Goal: Check status: Check status

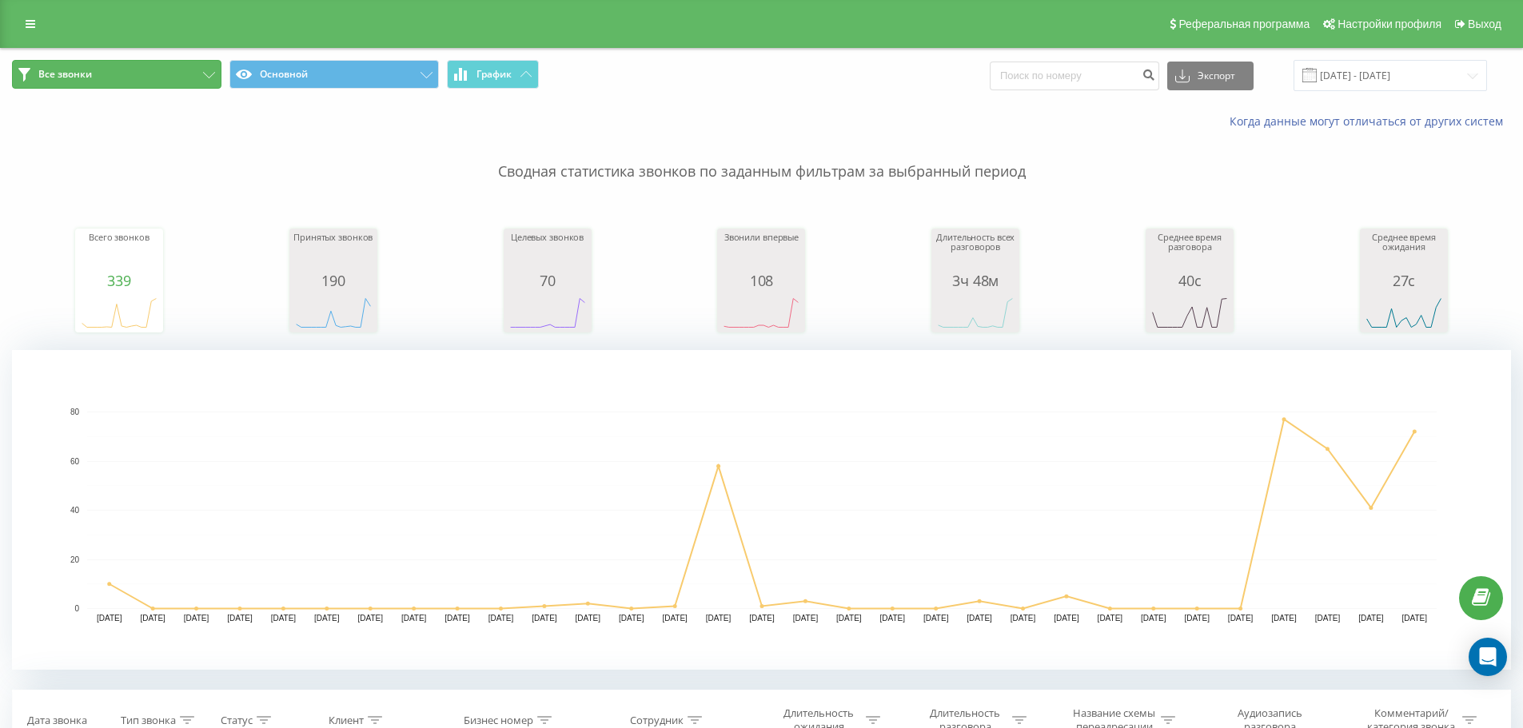
click at [122, 79] on button "Все звонки" at bounding box center [116, 74] width 209 height 29
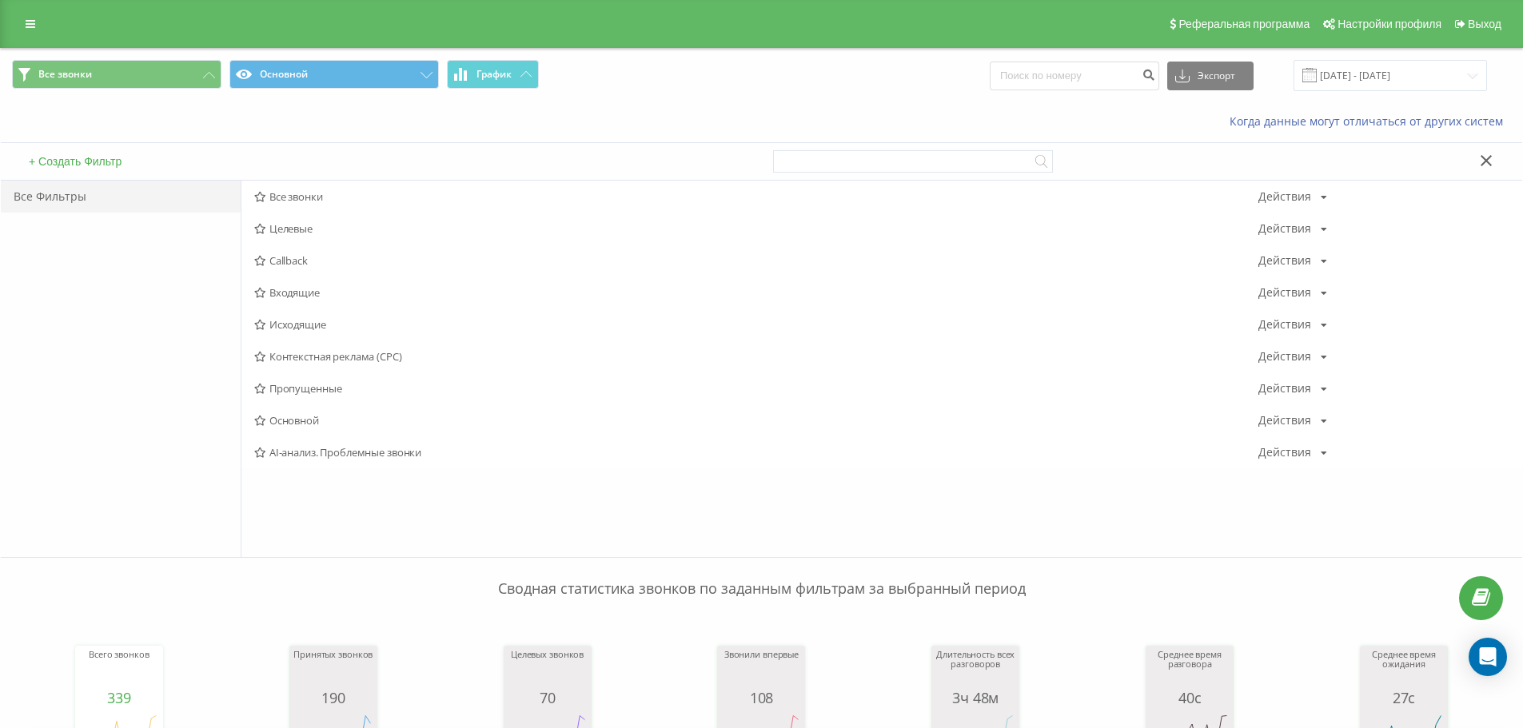
click at [708, 89] on span "Все звонки Основной График" at bounding box center [381, 75] width 738 height 31
click at [299, 197] on span "Все звонки" at bounding box center [756, 196] width 1004 height 11
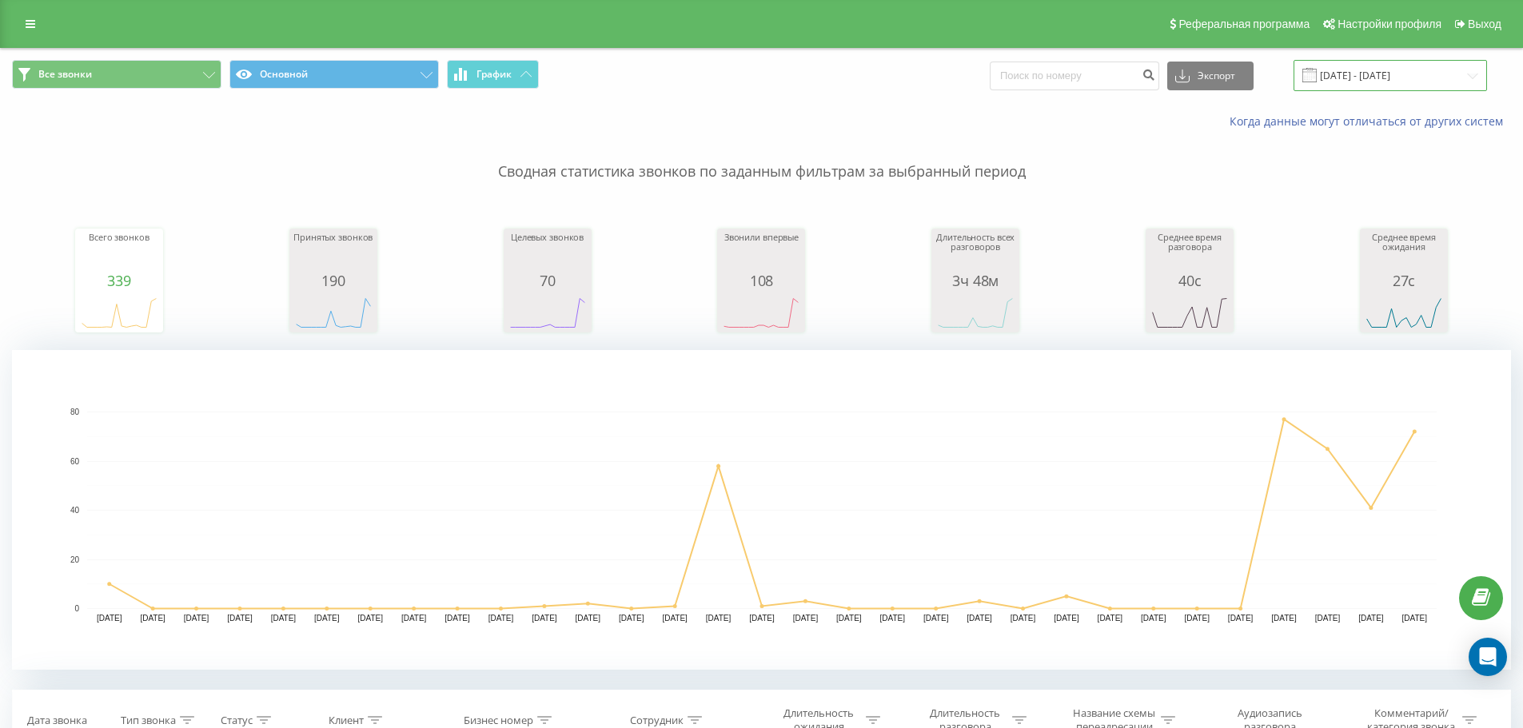
click at [1427, 78] on input "[DATE] - [DATE]" at bounding box center [1389, 75] width 193 height 31
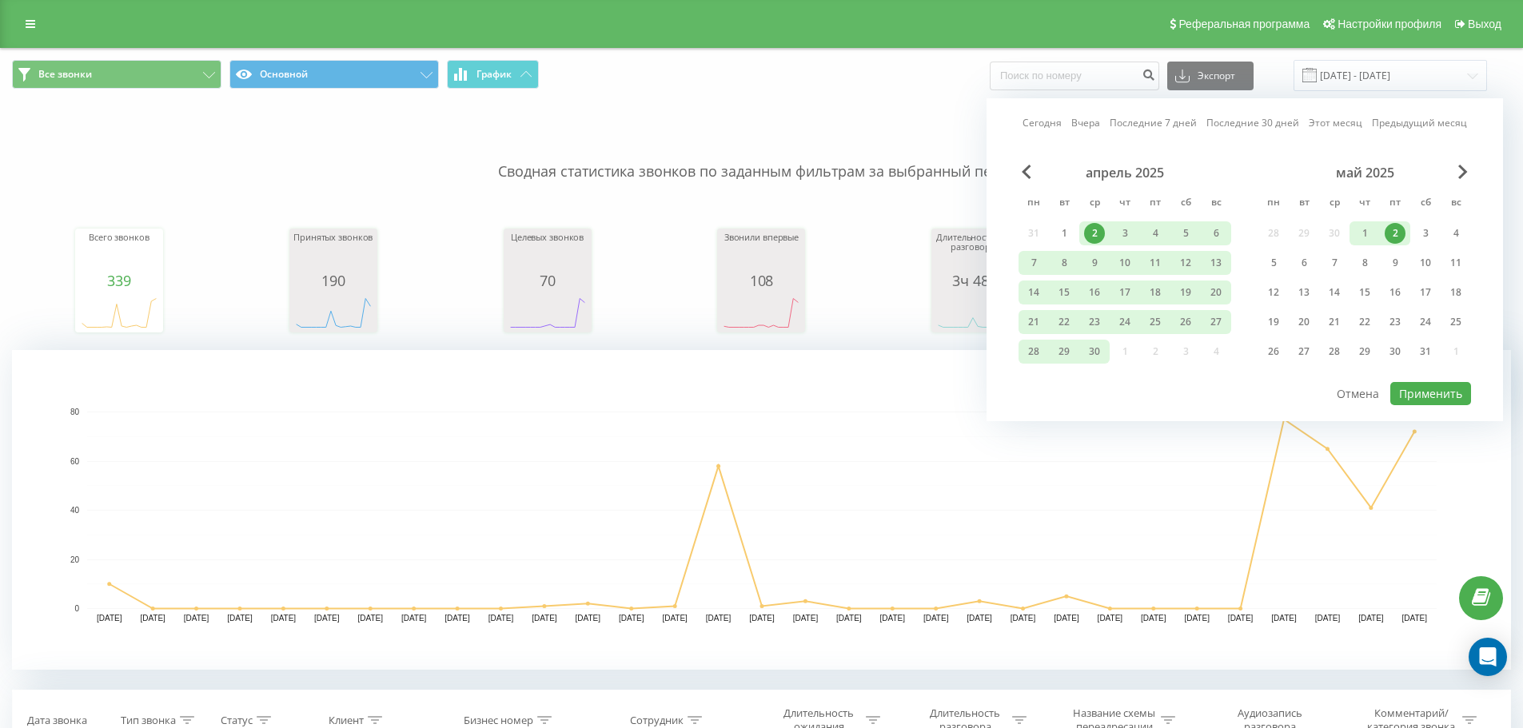
click at [1054, 125] on link "Сегодня" at bounding box center [1041, 122] width 39 height 15
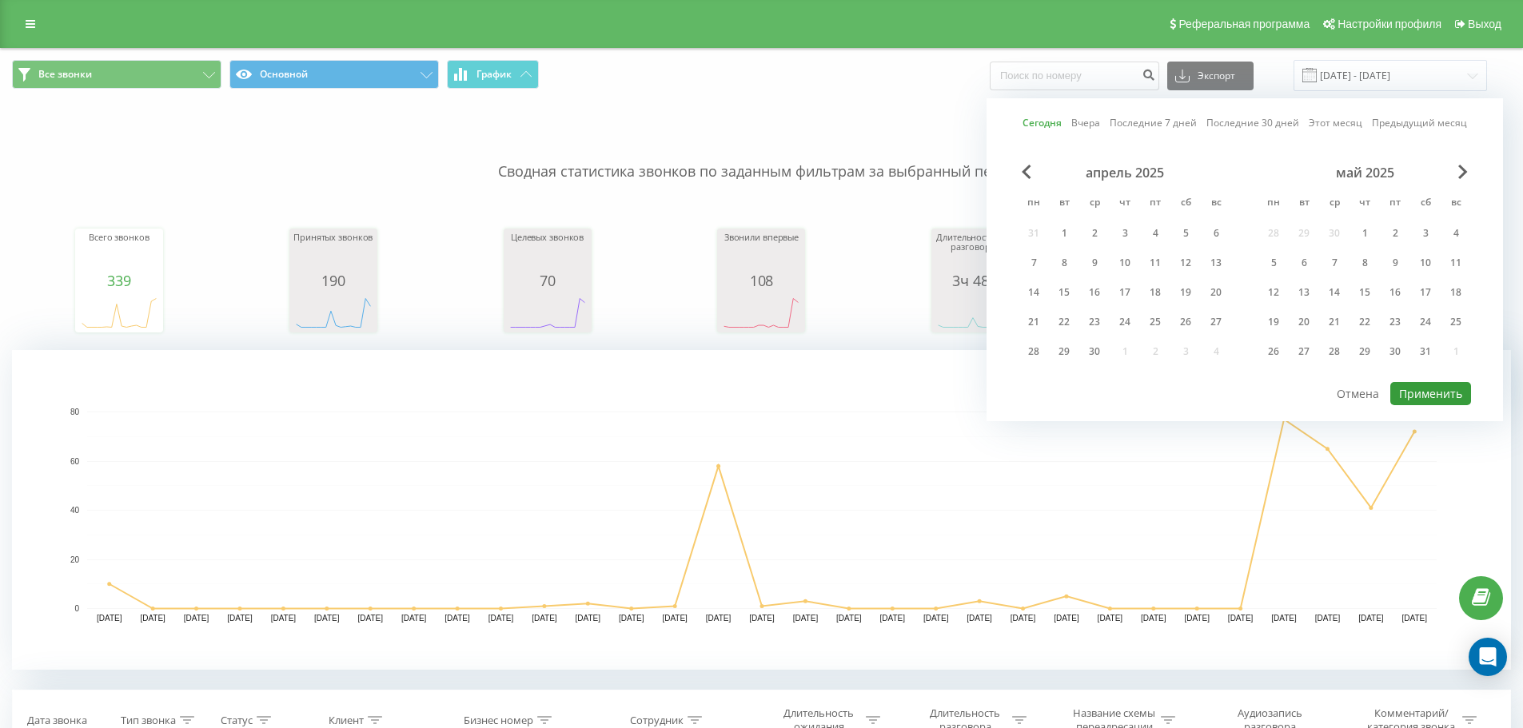
click at [1425, 397] on button "Применить" at bounding box center [1430, 393] width 81 height 23
type input "[DATE] - [DATE]"
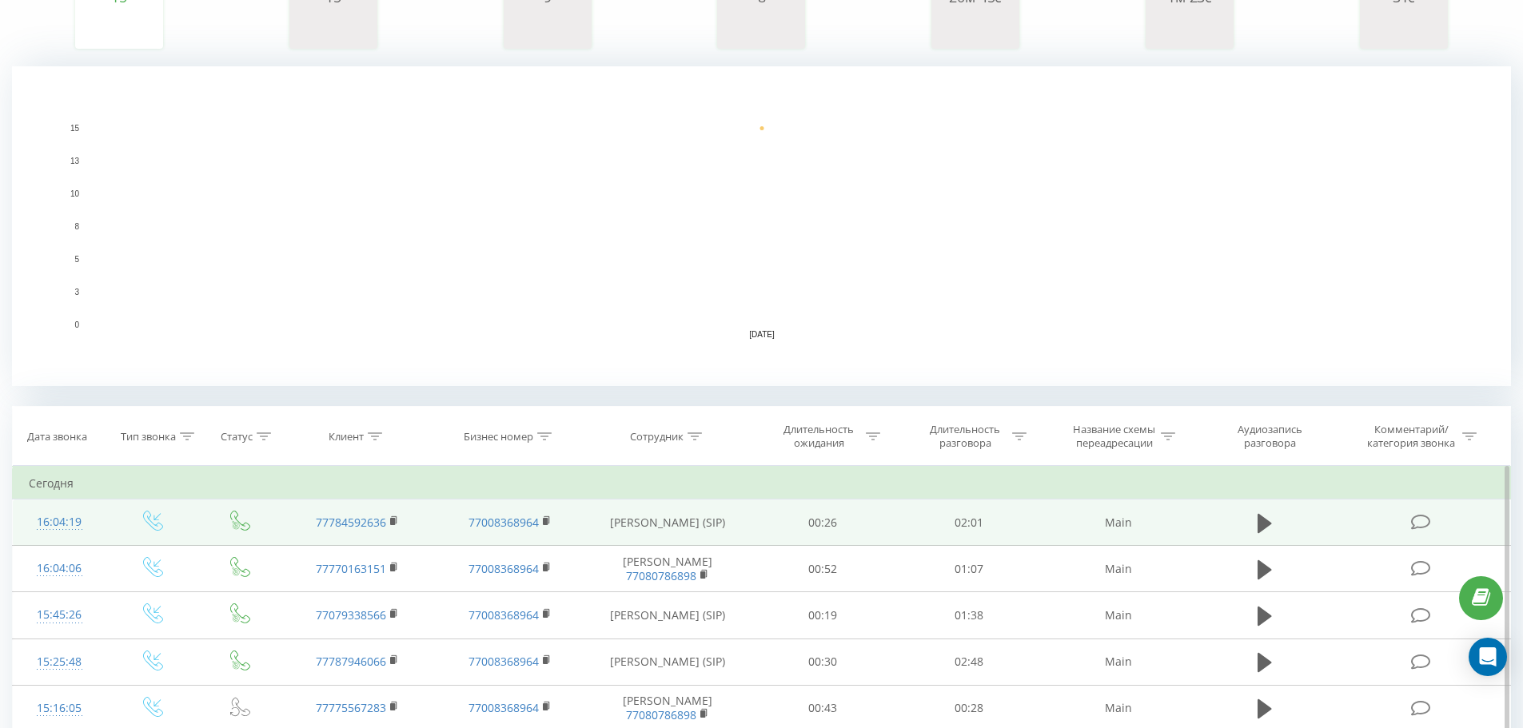
scroll to position [480, 0]
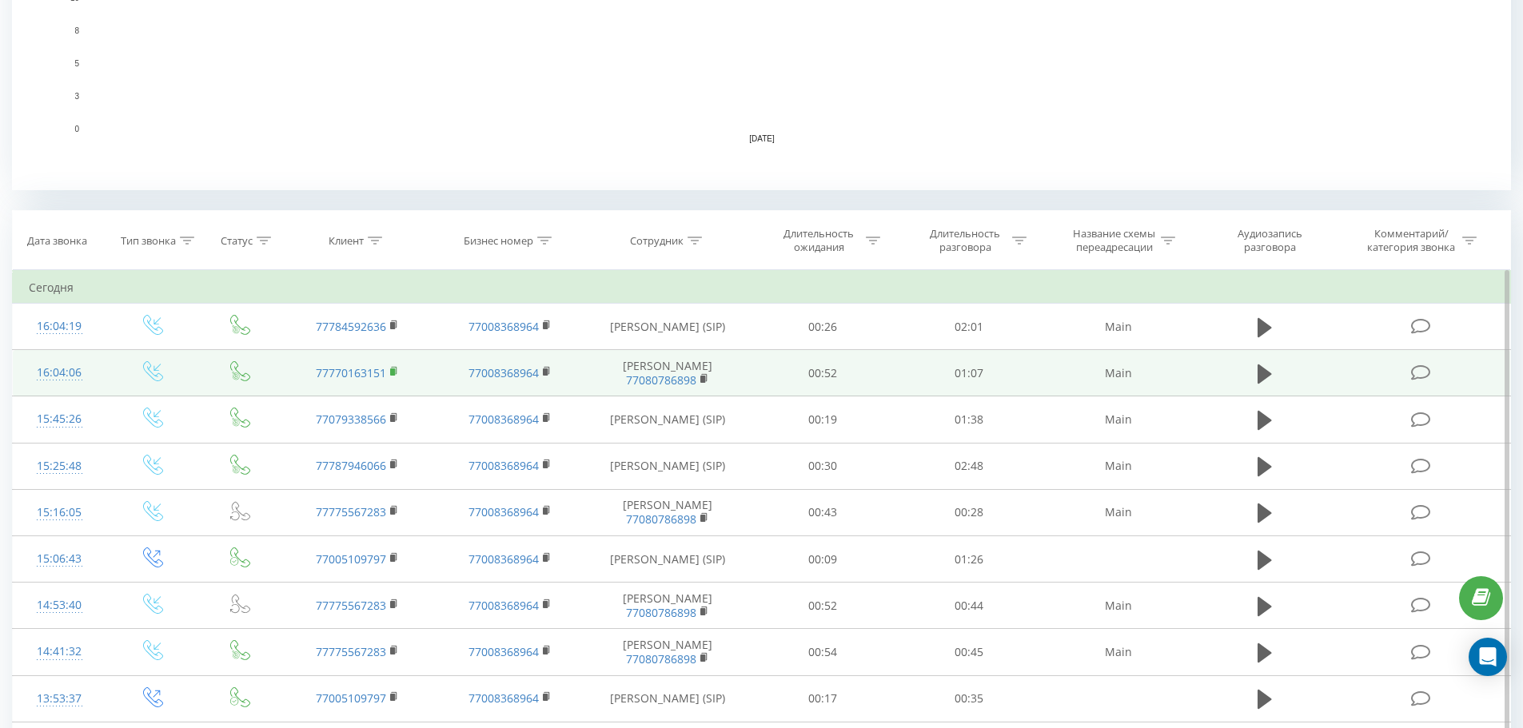
click at [394, 376] on rect at bounding box center [392, 371] width 5 height 7
click at [1255, 379] on button at bounding box center [1264, 374] width 24 height 24
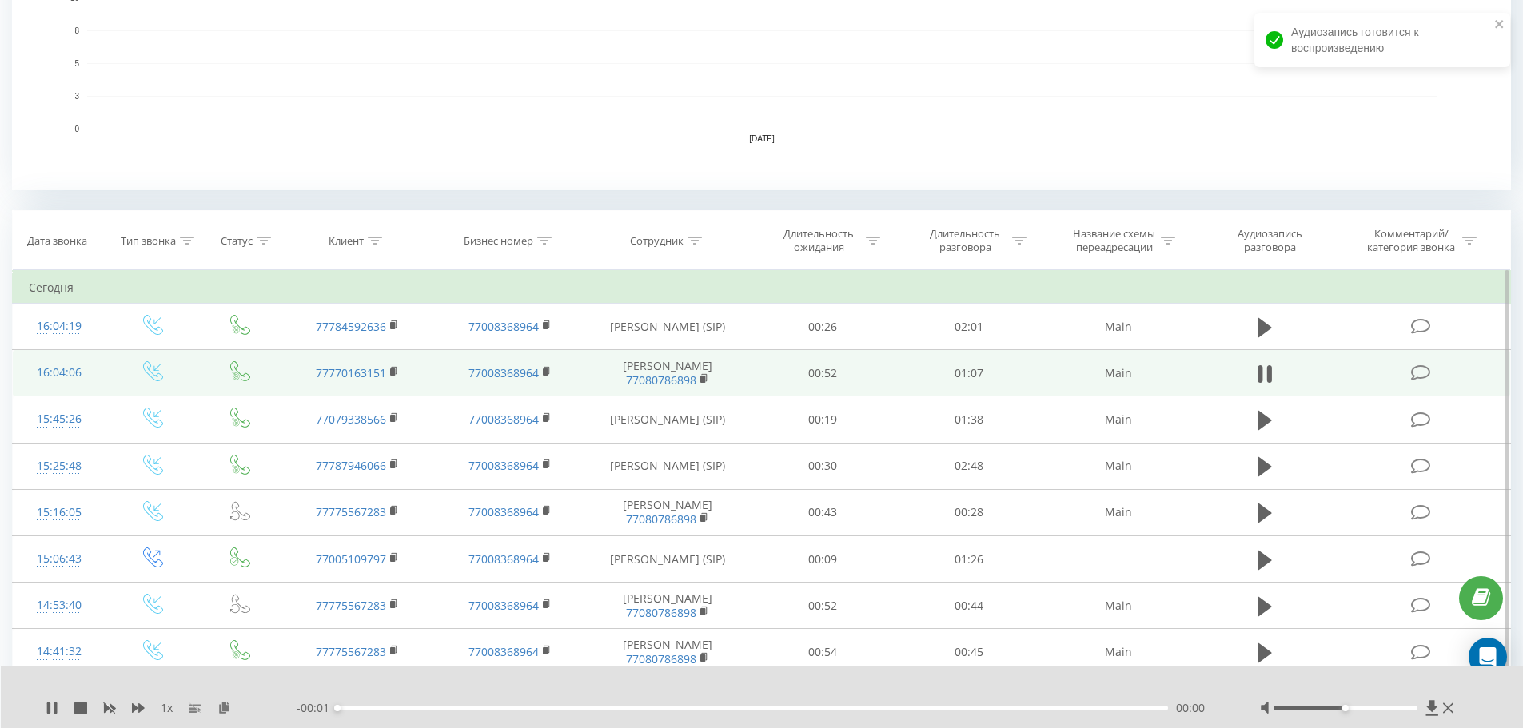
drag, startPoint x: 1384, startPoint y: 711, endPoint x: 1392, endPoint y: 707, distance: 9.7
click at [1391, 709] on div at bounding box center [1359, 708] width 198 height 16
drag, startPoint x: 1392, startPoint y: 707, endPoint x: 1407, endPoint y: 707, distance: 14.4
click at [1407, 707] on div at bounding box center [1345, 708] width 144 height 5
click at [557, 708] on div "00:01" at bounding box center [752, 708] width 831 height 5
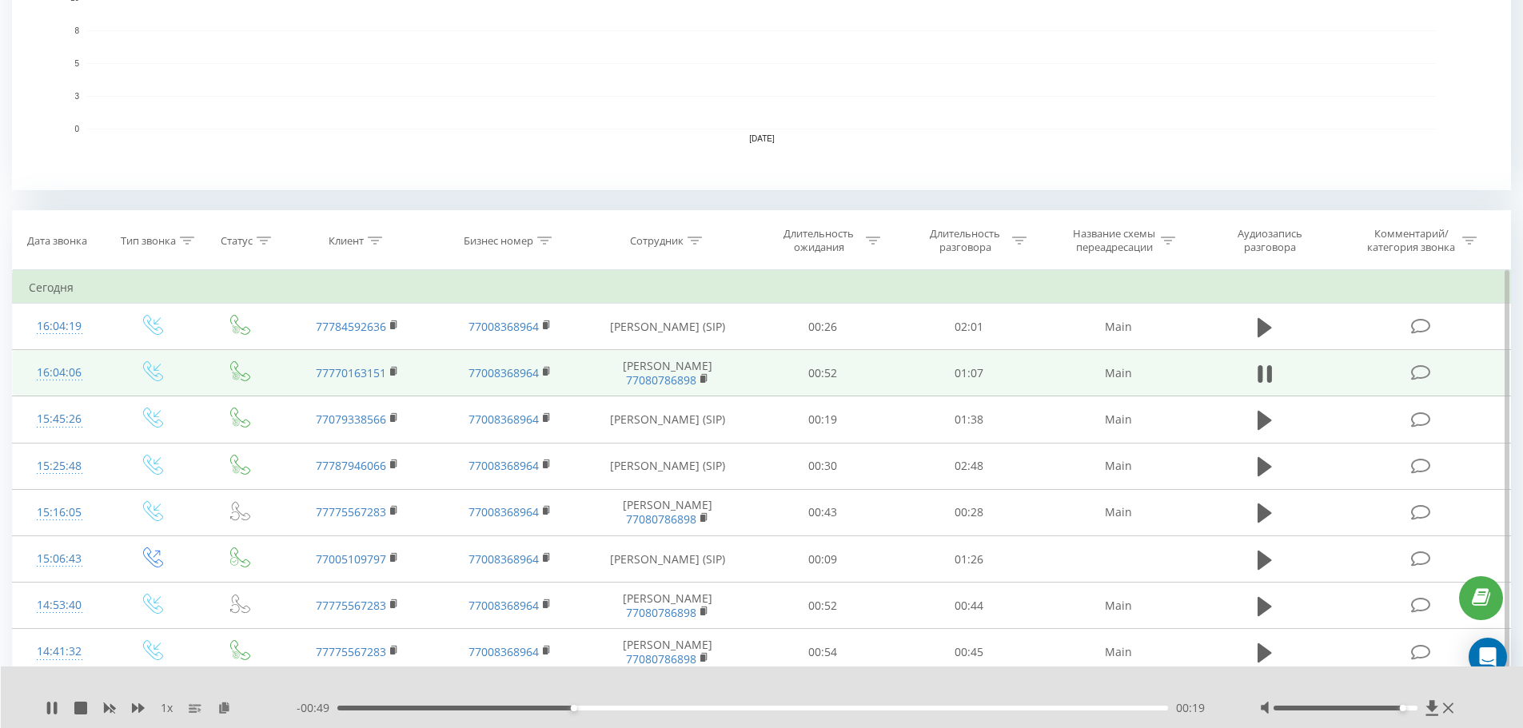
click at [731, 708] on div "00:19" at bounding box center [752, 708] width 831 height 5
click at [360, 708] on div "00:33" at bounding box center [752, 708] width 831 height 5
click at [384, 707] on div "00:03" at bounding box center [752, 708] width 831 height 5
